Goal: Information Seeking & Learning: Learn about a topic

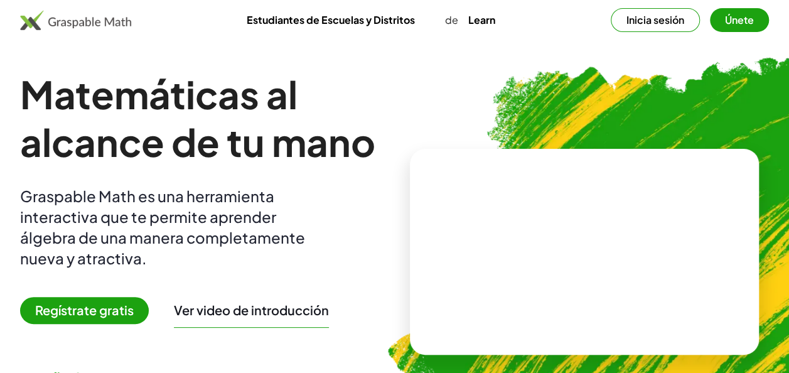
click at [130, 308] on span "Regístrate gratis" at bounding box center [84, 310] width 129 height 27
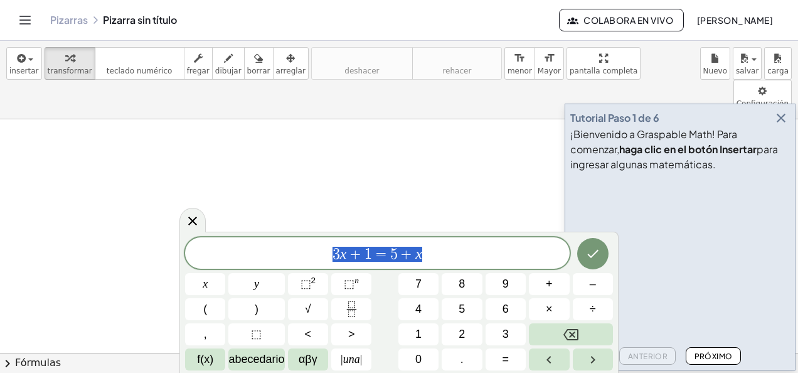
drag, startPoint x: 430, startPoint y: 255, endPoint x: 317, endPoint y: 251, distance: 113.0
click at [317, 251] on span "3 x + 1 = 5 + x" at bounding box center [377, 254] width 385 height 18
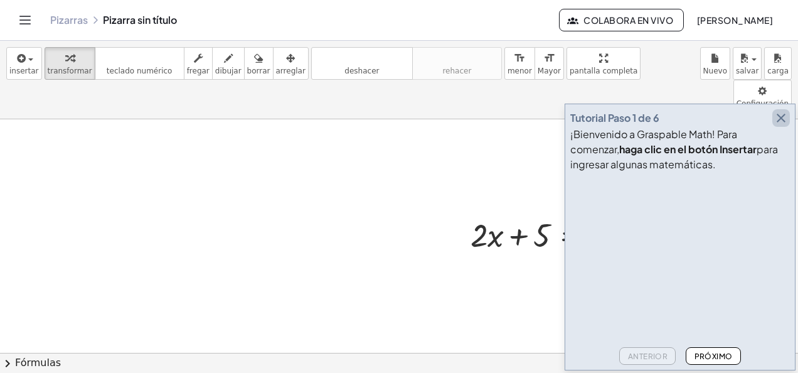
click at [783, 118] on icon "button" at bounding box center [781, 117] width 15 height 15
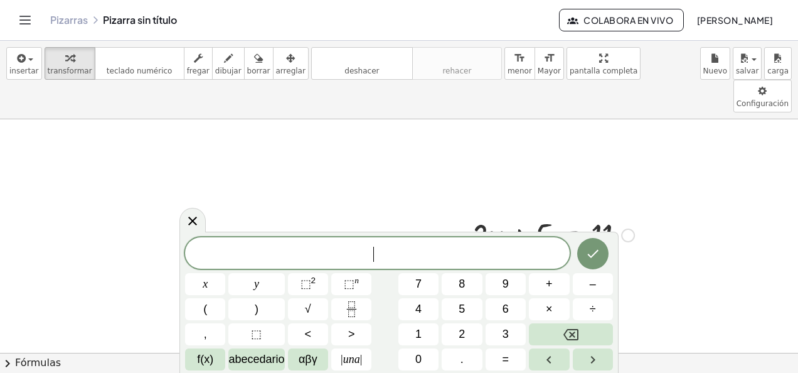
click at [557, 213] on div at bounding box center [552, 234] width 176 height 43
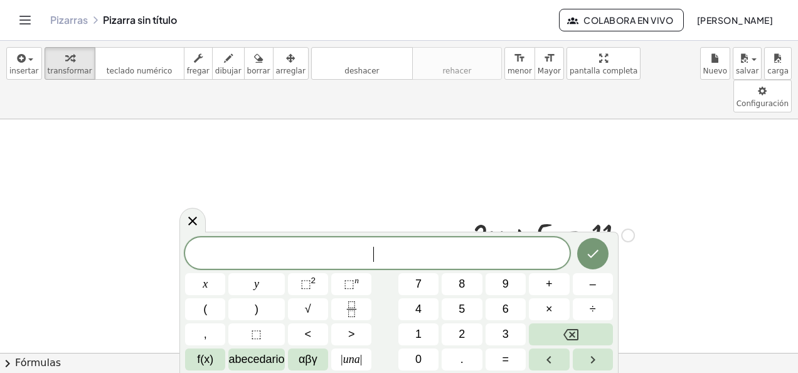
click at [198, 215] on icon at bounding box center [192, 220] width 15 height 15
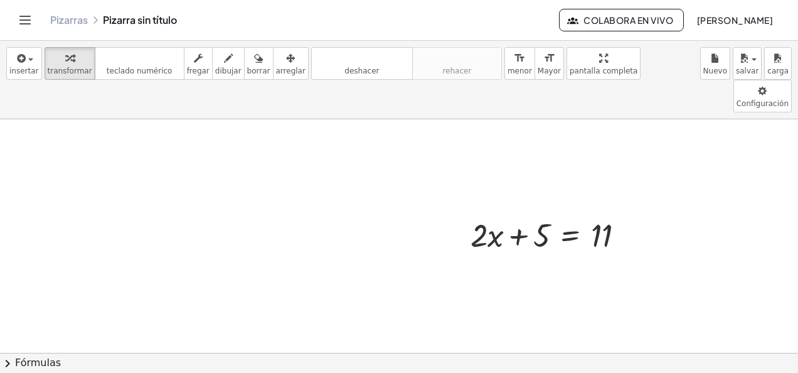
click at [25, 26] on icon "Alternar navegación" at bounding box center [25, 20] width 15 height 15
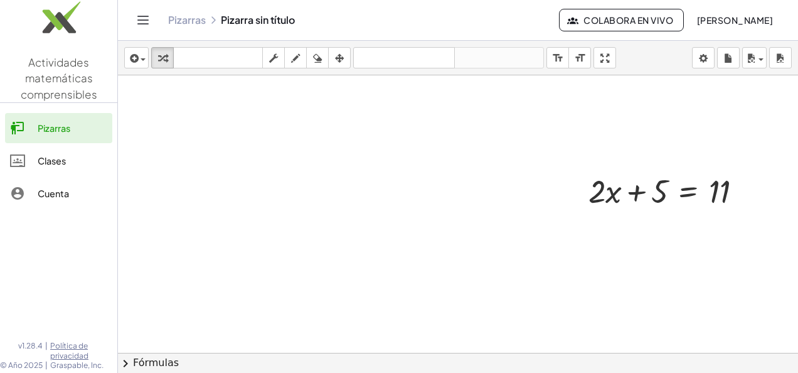
click at [145, 21] on icon "Alternar navegación" at bounding box center [143, 20] width 15 height 15
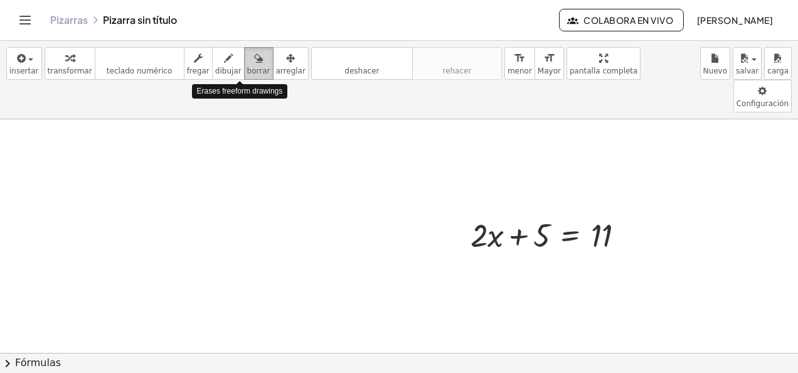
click at [247, 74] on span "borrar" at bounding box center [258, 70] width 23 height 9
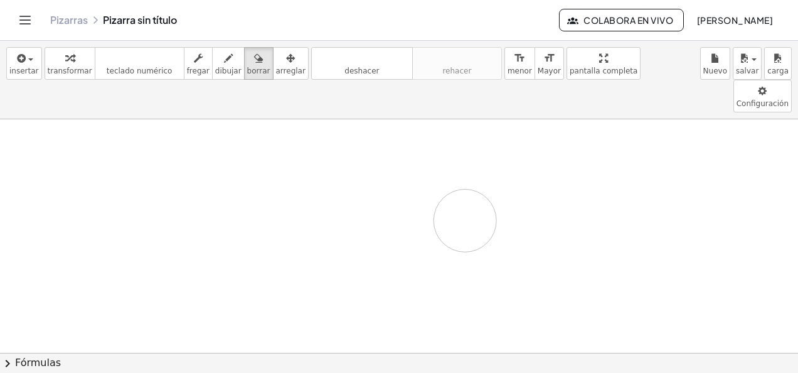
drag, startPoint x: 465, startPoint y: 214, endPoint x: 465, endPoint y: 186, distance: 28.2
drag, startPoint x: 581, startPoint y: 198, endPoint x: 566, endPoint y: 182, distance: 22.2
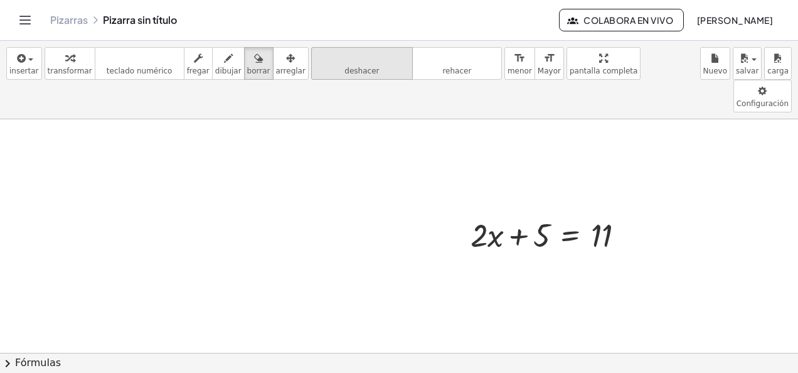
click at [343, 63] on icon "deshacer" at bounding box center [361, 58] width 95 height 15
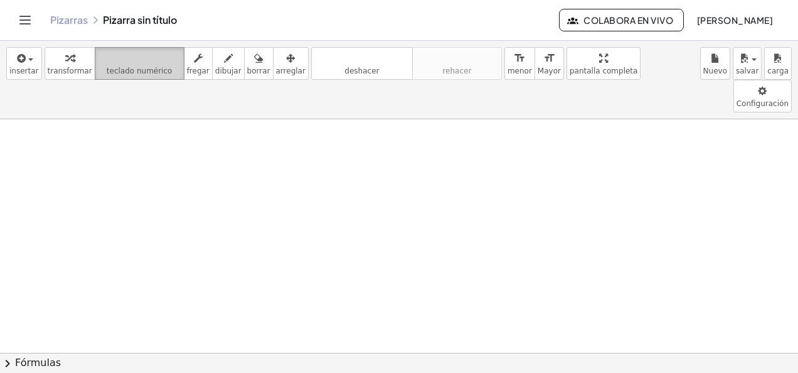
click at [132, 74] on span "teclado numérico" at bounding box center [140, 70] width 66 height 9
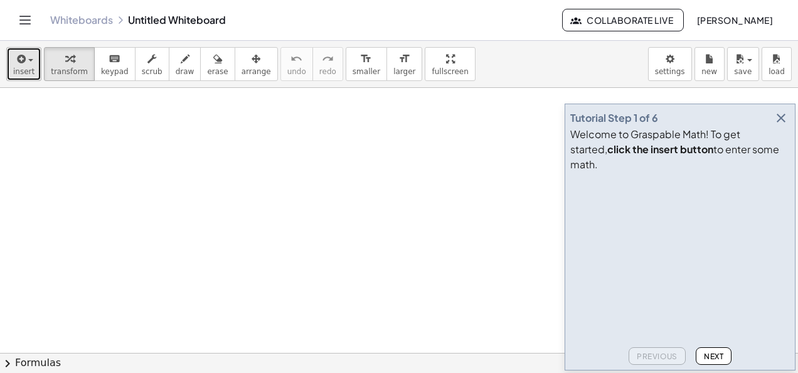
click at [14, 74] on span "insert" at bounding box center [23, 71] width 21 height 9
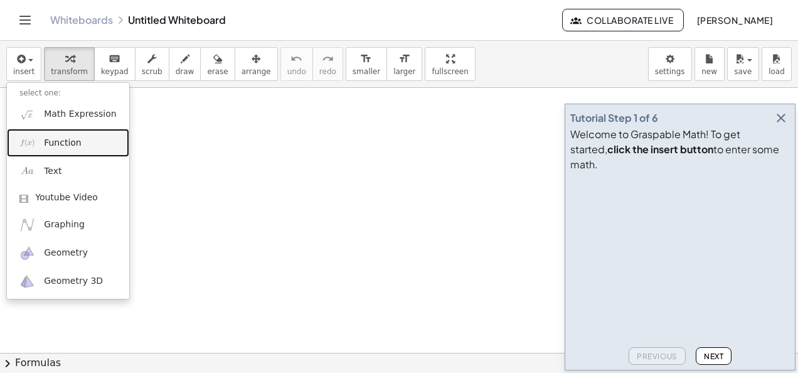
click at [42, 144] on link "Function" at bounding box center [68, 143] width 122 height 28
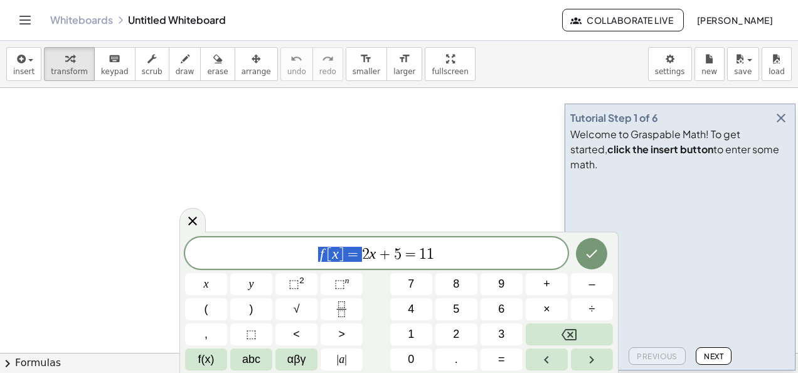
drag, startPoint x: 356, startPoint y: 257, endPoint x: 321, endPoint y: 255, distance: 35.2
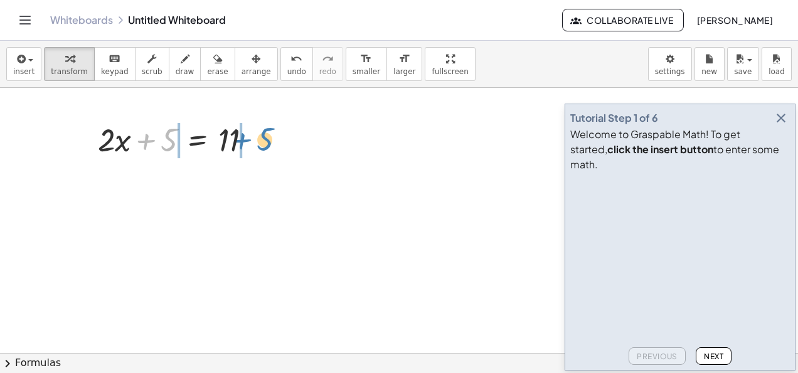
drag, startPoint x: 168, startPoint y: 143, endPoint x: 263, endPoint y: 142, distance: 96.0
click at [263, 142] on div at bounding box center [180, 138] width 176 height 43
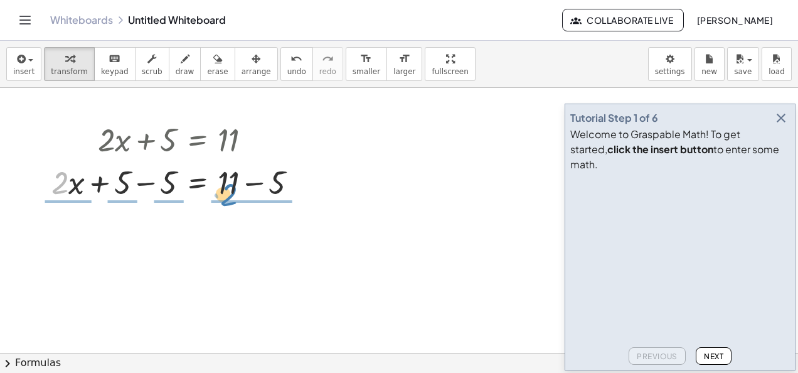
drag, startPoint x: 64, startPoint y: 184, endPoint x: 290, endPoint y: 214, distance: 228.4
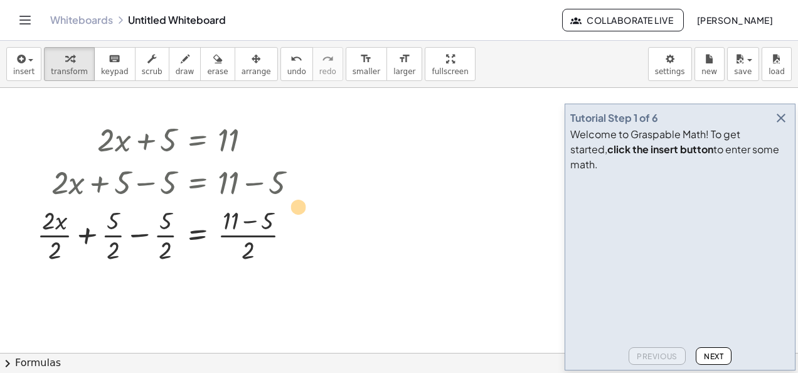
drag, startPoint x: 60, startPoint y: 226, endPoint x: 346, endPoint y: 227, distance: 285.4
drag, startPoint x: 59, startPoint y: 242, endPoint x: 260, endPoint y: 263, distance: 202.5
click at [260, 263] on div at bounding box center [172, 234] width 283 height 63
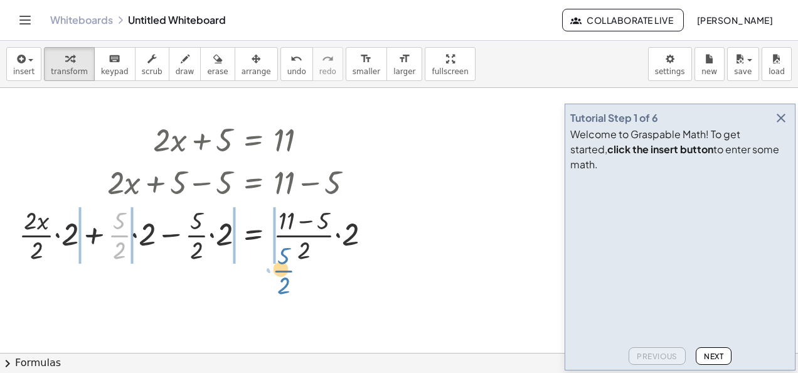
drag, startPoint x: 122, startPoint y: 241, endPoint x: 317, endPoint y: 275, distance: 198.1
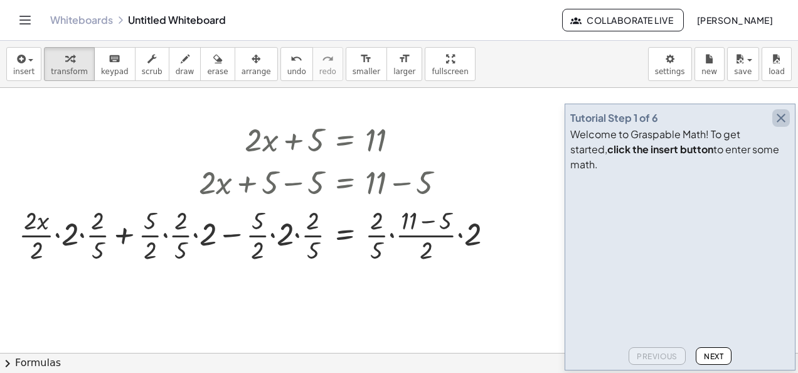
click at [776, 125] on icon "button" at bounding box center [781, 117] width 15 height 15
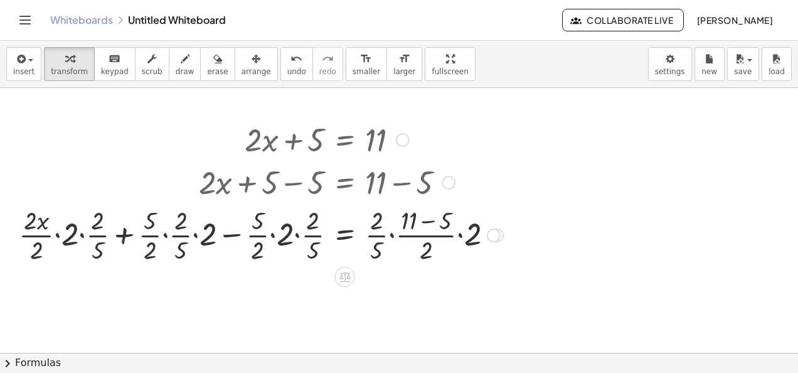
click at [149, 168] on div at bounding box center [261, 181] width 497 height 43
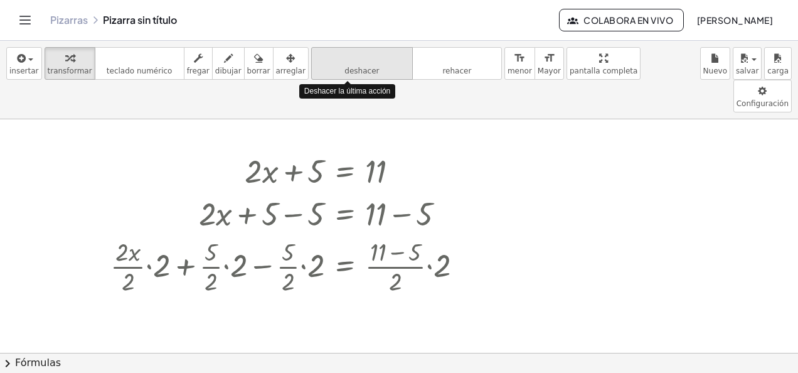
click at [336, 64] on button "deshacer deshacer" at bounding box center [362, 63] width 102 height 33
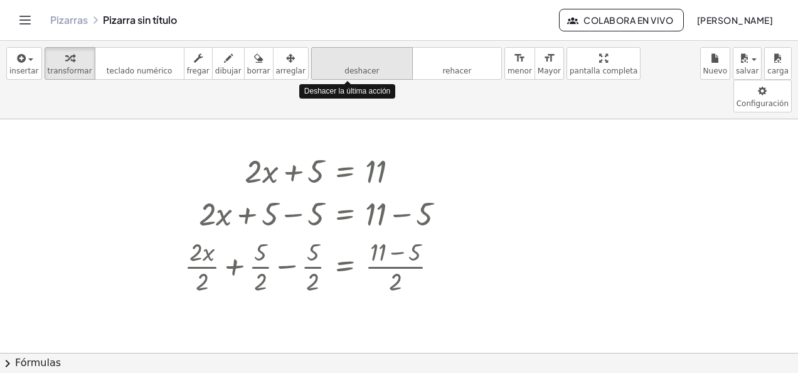
click at [336, 64] on button "deshacer deshacer" at bounding box center [362, 63] width 102 height 33
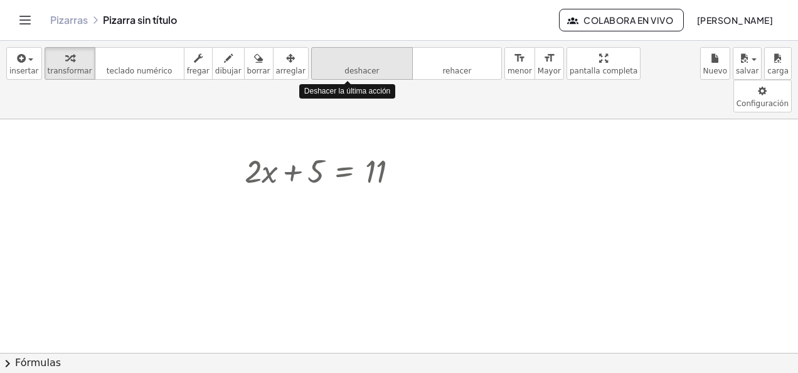
click at [336, 64] on button "deshacer deshacer" at bounding box center [362, 63] width 102 height 33
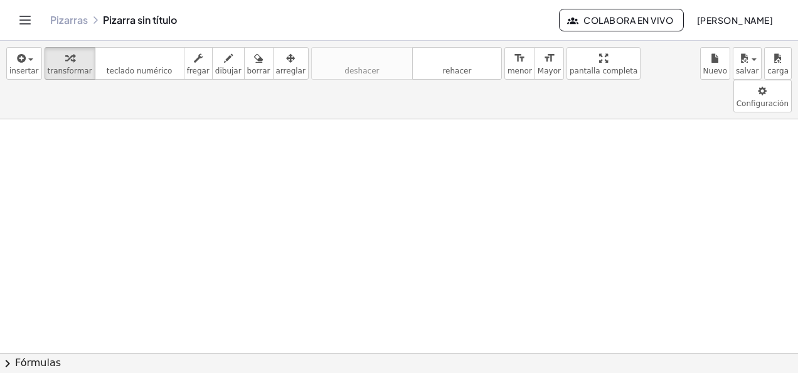
click at [26, 61] on div "button" at bounding box center [23, 57] width 29 height 15
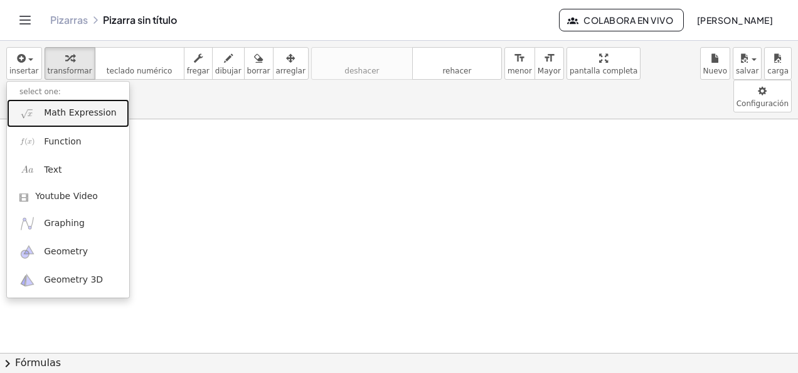
click at [43, 112] on link "Math Expression" at bounding box center [68, 113] width 122 height 28
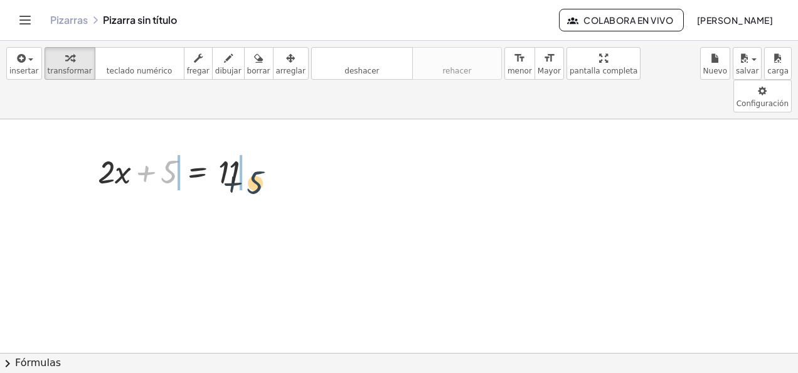
drag, startPoint x: 173, startPoint y: 139, endPoint x: 282, endPoint y: 150, distance: 109.7
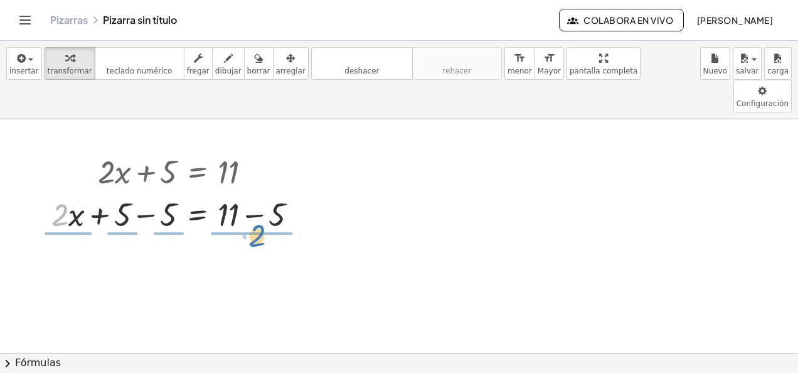
drag, startPoint x: 68, startPoint y: 181, endPoint x: 265, endPoint y: 202, distance: 198.7
click at [265, 202] on div "+ · 2 · x + 5 = 11 · 2 + · x + · 2 · x = 11 + 5 − 5 + − 5" at bounding box center [175, 192] width 284 height 92
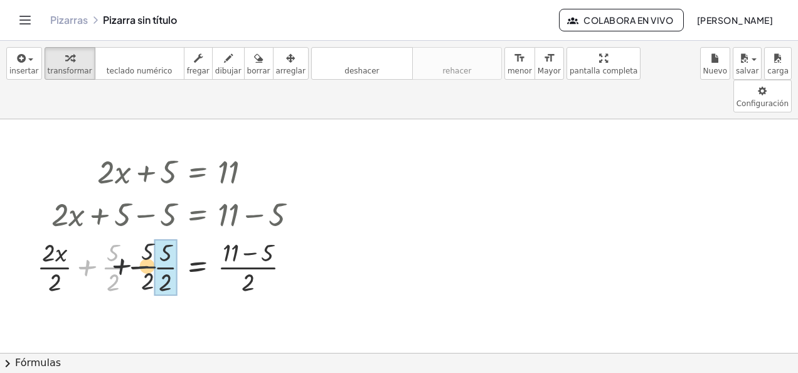
drag, startPoint x: 112, startPoint y: 233, endPoint x: 169, endPoint y: 238, distance: 56.7
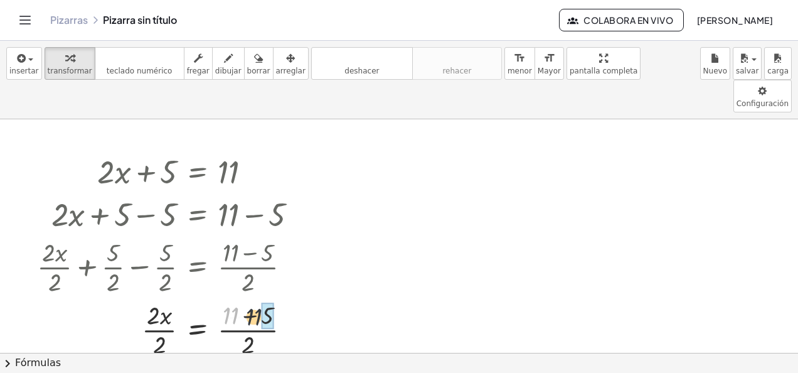
drag, startPoint x: 237, startPoint y: 285, endPoint x: 271, endPoint y: 286, distance: 34.5
drag, startPoint x: 164, startPoint y: 313, endPoint x: 162, endPoint y: 289, distance: 23.9
click at [162, 297] on div at bounding box center [172, 328] width 283 height 63
drag, startPoint x: 232, startPoint y: 307, endPoint x: 232, endPoint y: 282, distance: 24.5
